Goal: Information Seeking & Learning: Learn about a topic

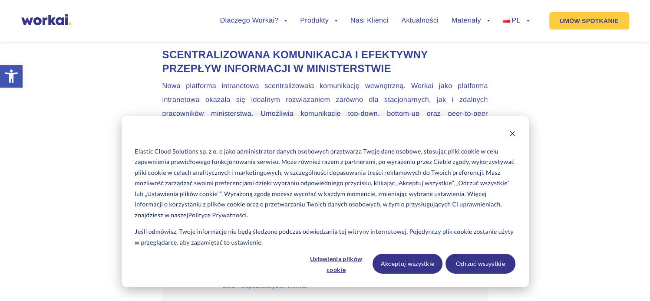
scroll to position [2164, 0]
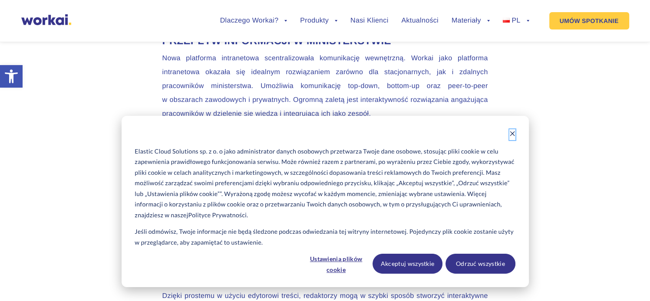
click at [514, 134] on icon "Dismiss cookie banner" at bounding box center [512, 134] width 6 height 6
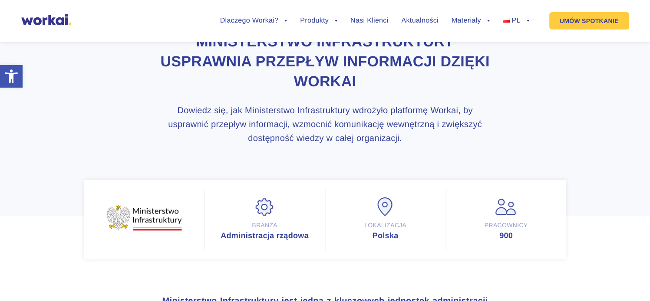
scroll to position [0, 0]
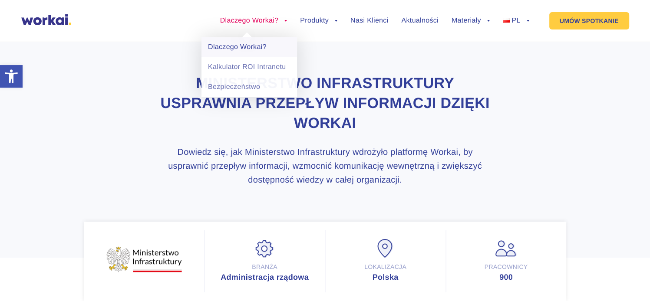
click at [236, 52] on link "Dlaczego Workai?" at bounding box center [248, 47] width 95 height 20
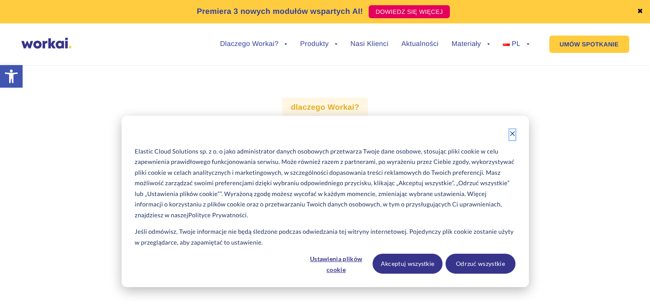
click at [511, 131] on icon "Dismiss cookie banner" at bounding box center [512, 134] width 6 height 6
